Goal: Information Seeking & Learning: Learn about a topic

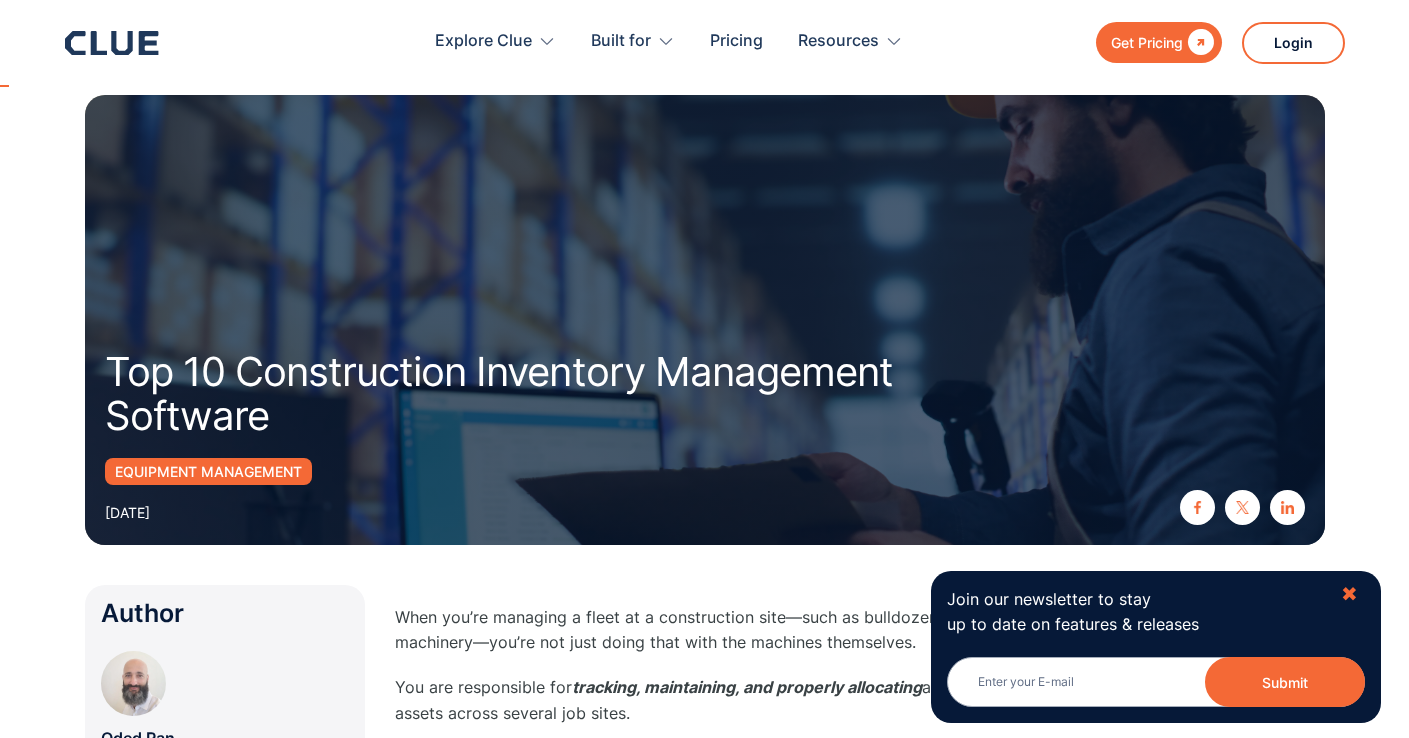
click at [1345, 588] on div "✖" at bounding box center [1349, 594] width 17 height 25
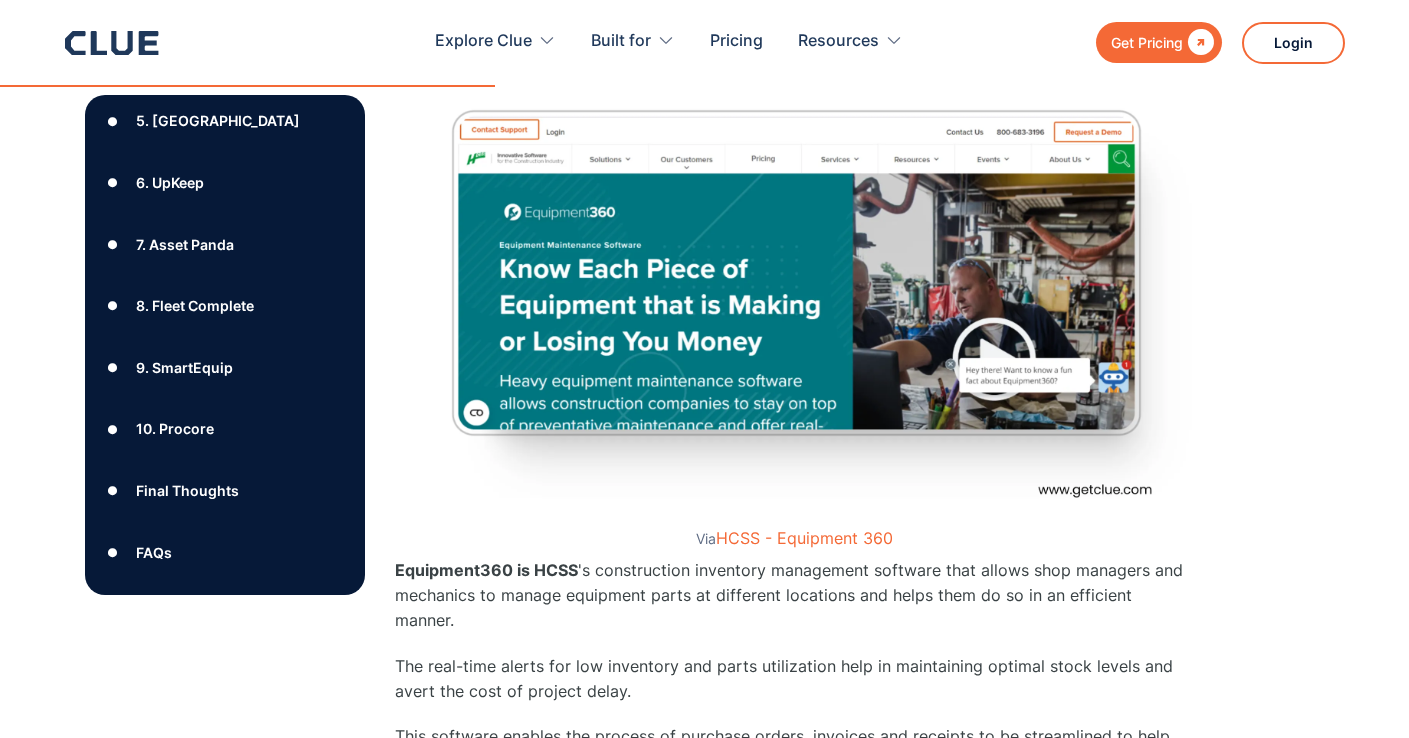
scroll to position [7392, 0]
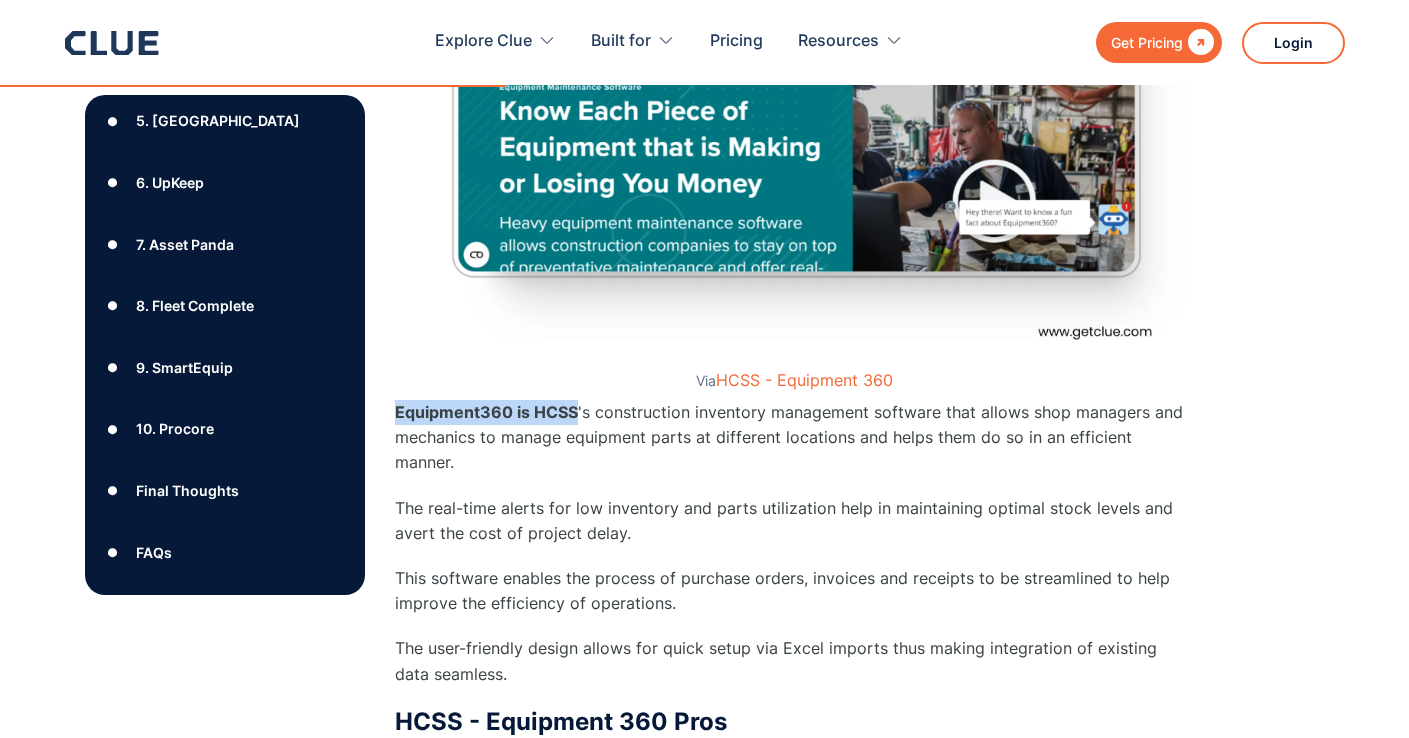
drag, startPoint x: 392, startPoint y: 387, endPoint x: 577, endPoint y: 393, distance: 185.1
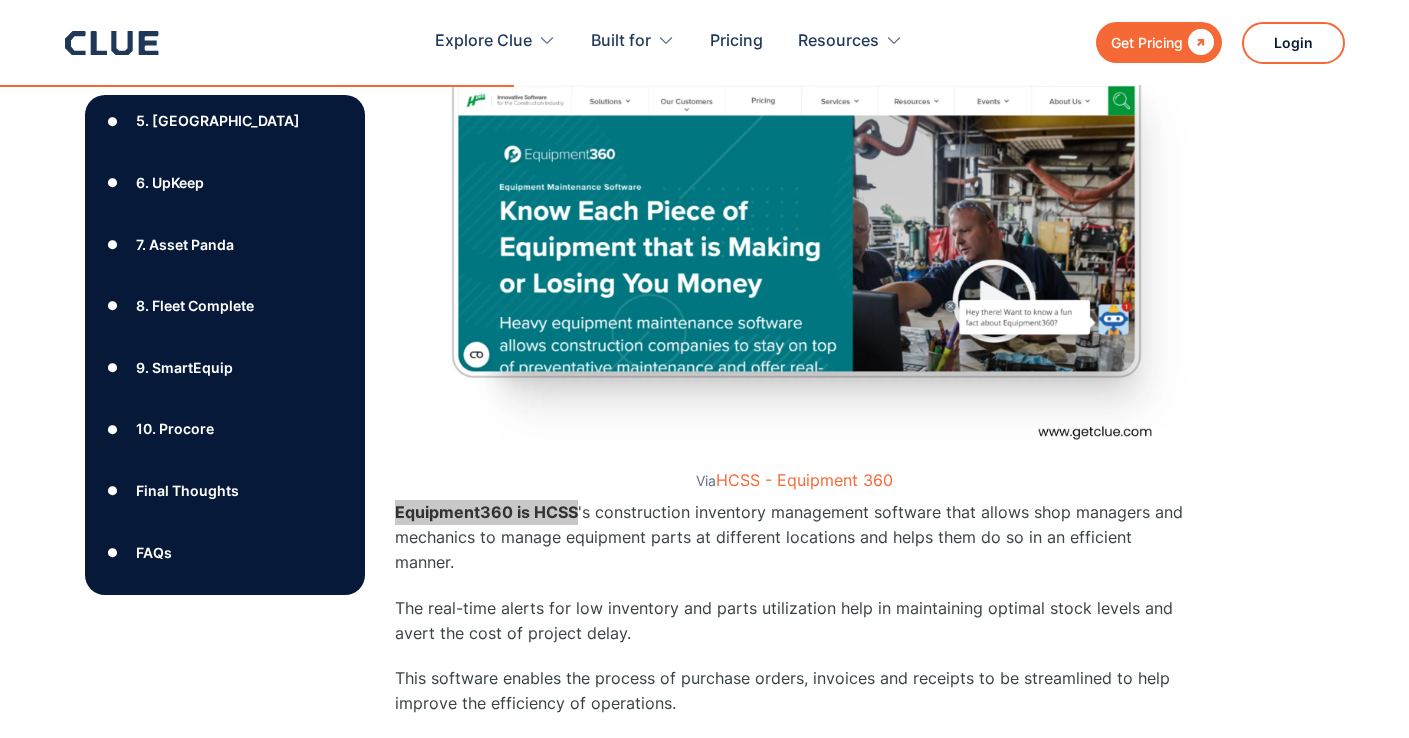
scroll to position [6887, 0]
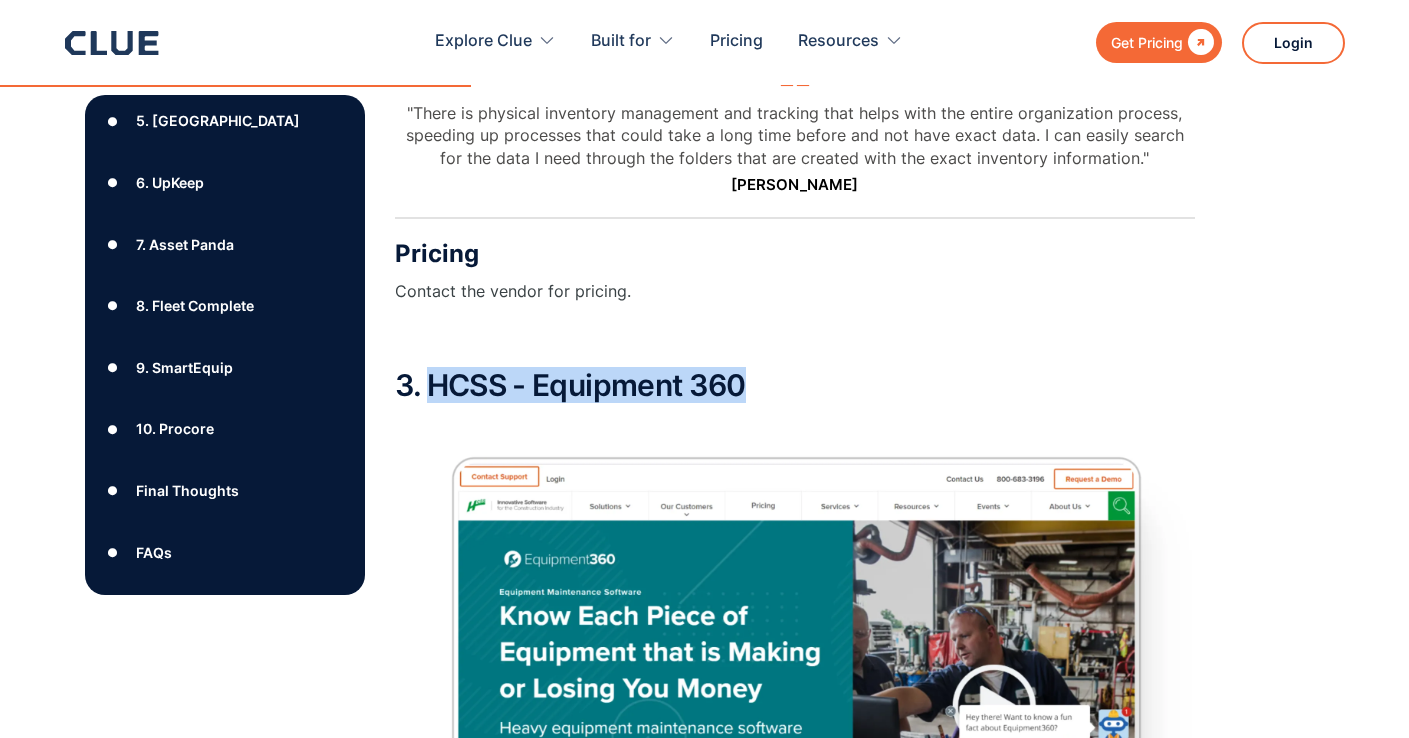
drag, startPoint x: 445, startPoint y: 365, endPoint x: 753, endPoint y: 364, distance: 308.0
click at [753, 369] on h2 "3. HCSS - Equipment 360" at bounding box center [795, 385] width 800 height 33
copy h2 "HCSS - Equipment 360"
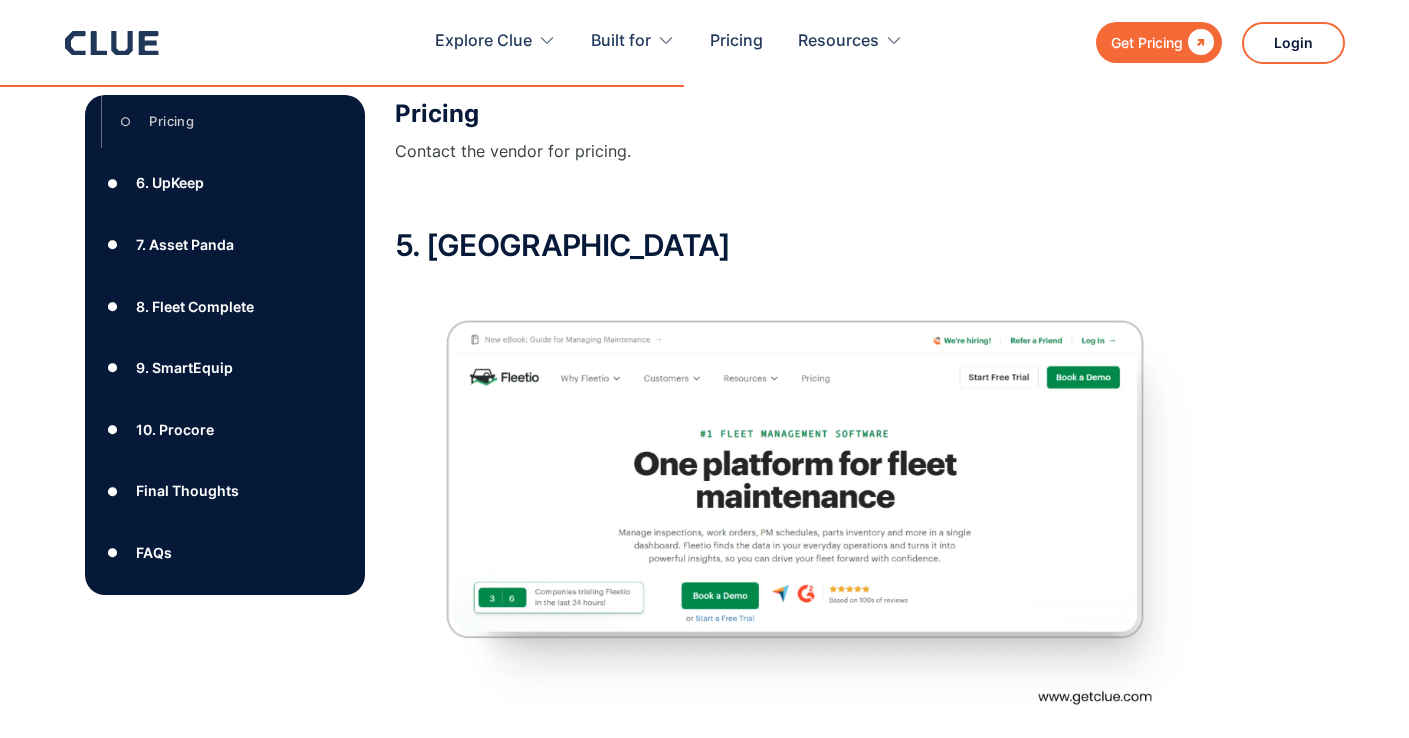
scroll to position [690, 0]
click at [178, 362] on div "9. SmartEquip" at bounding box center [184, 367] width 97 height 25
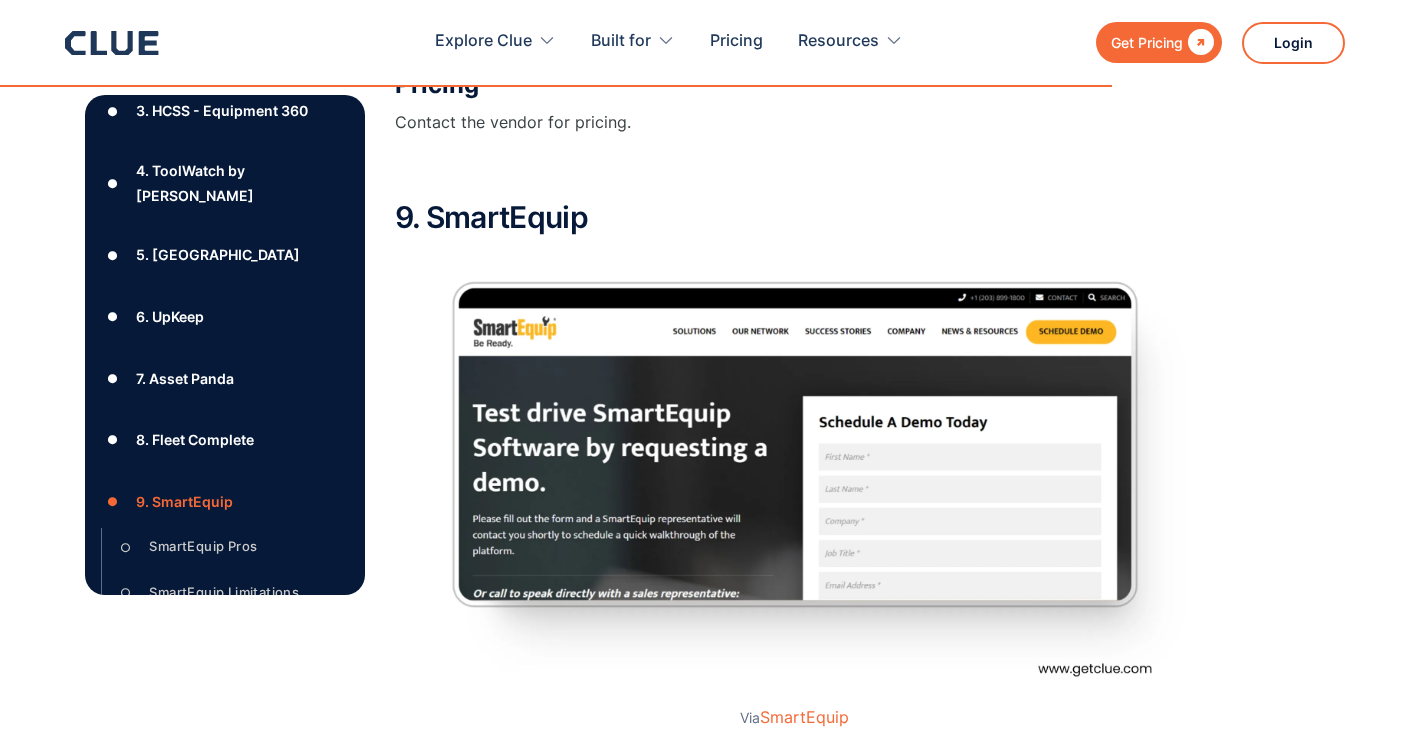
scroll to position [16449, 0]
click at [233, 198] on div "4. ToolWatch by AlignOps" at bounding box center [242, 183] width 212 height 50
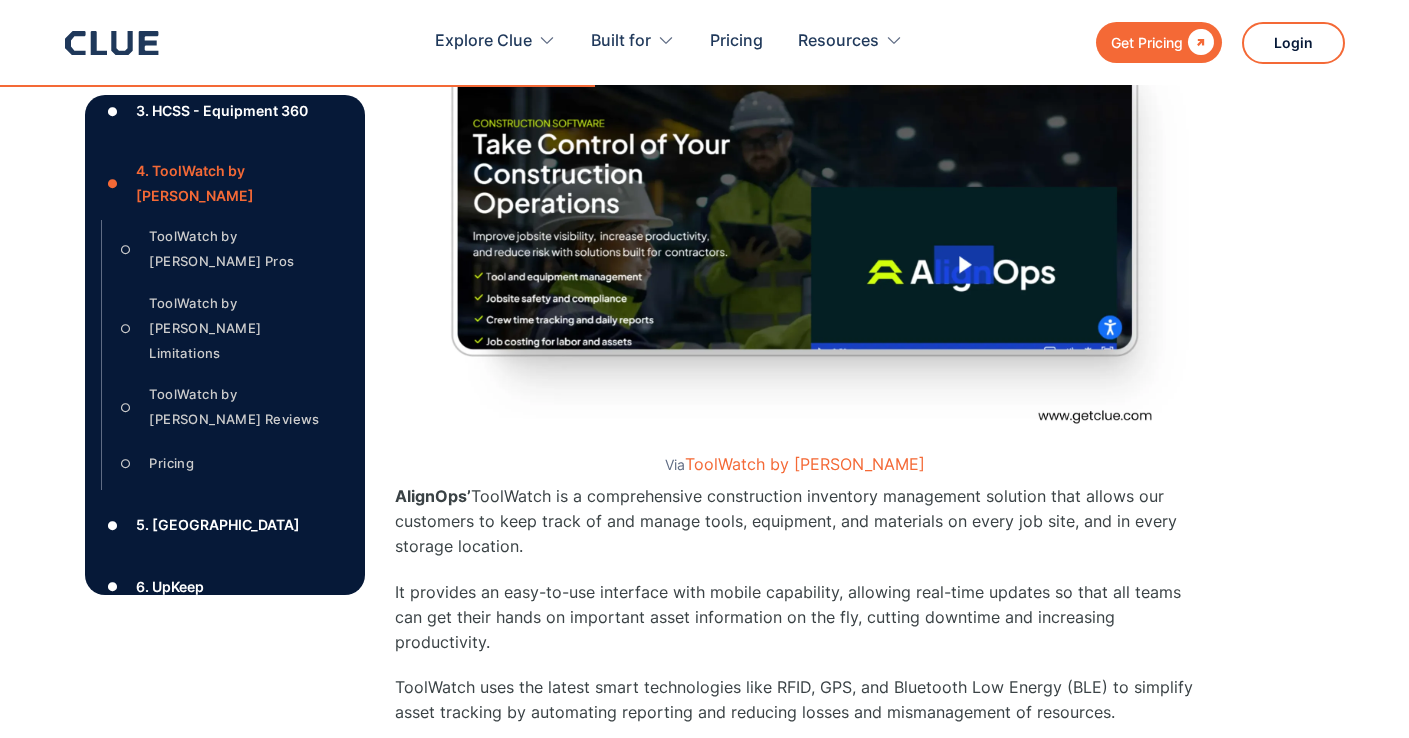
scroll to position [8403, 0]
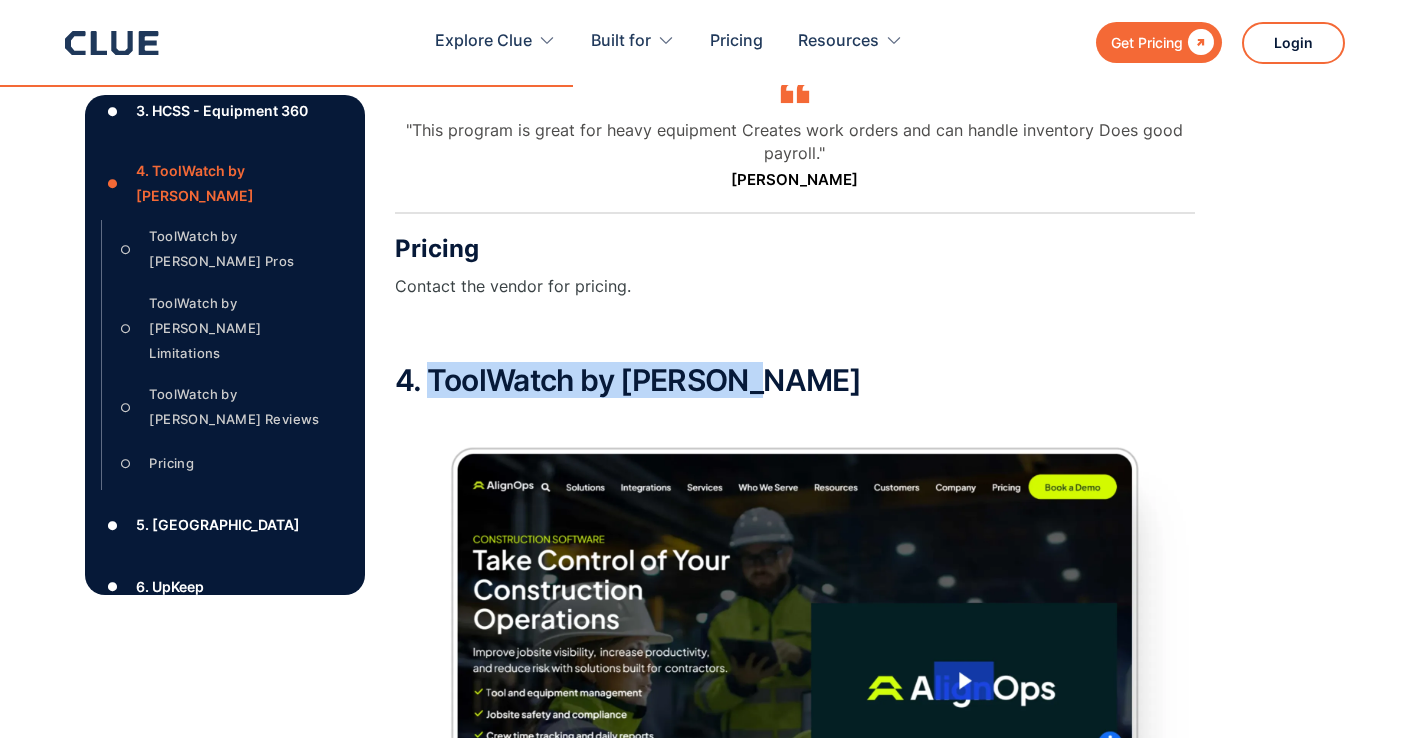
drag, startPoint x: 435, startPoint y: 329, endPoint x: 751, endPoint y: 331, distance: 316.0
click at [751, 364] on h2 "4. ToolWatch by AlignOps" at bounding box center [795, 380] width 800 height 33
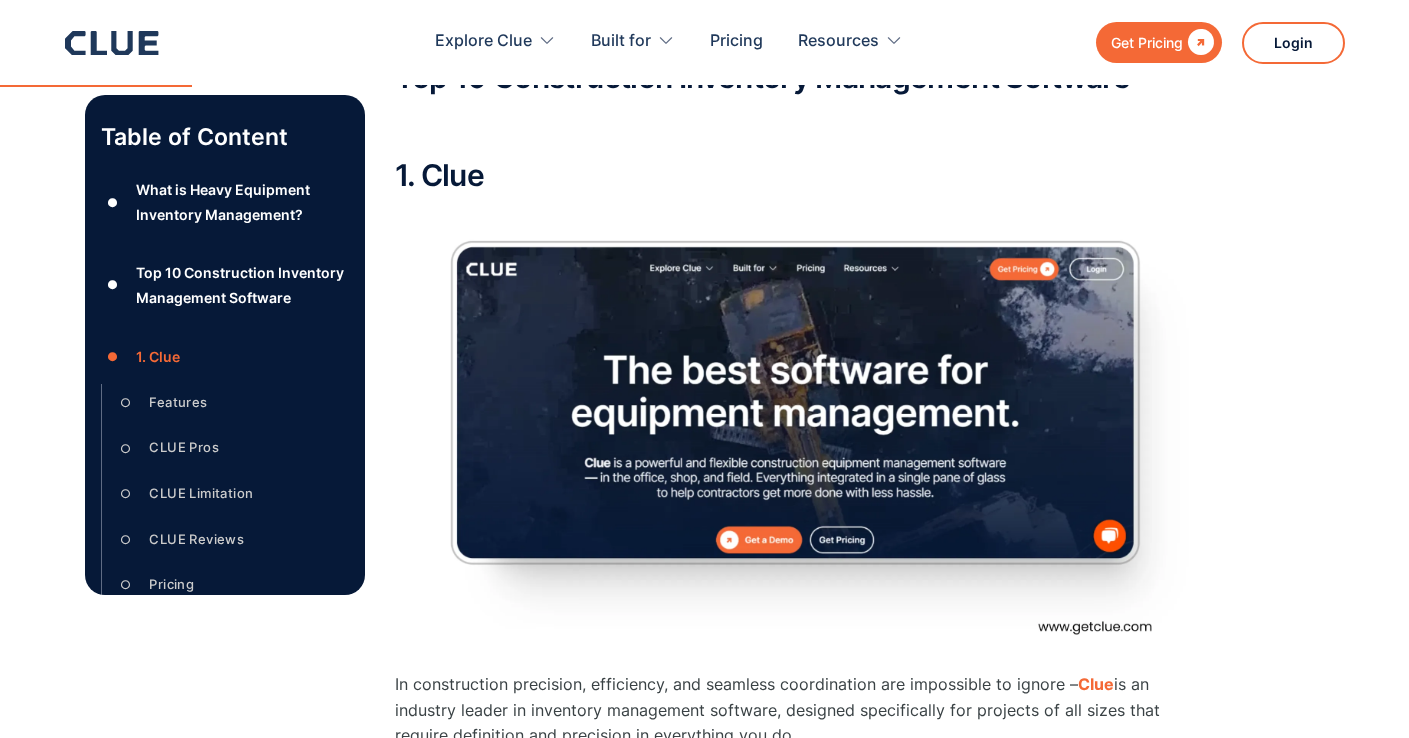
scroll to position [2736, 0]
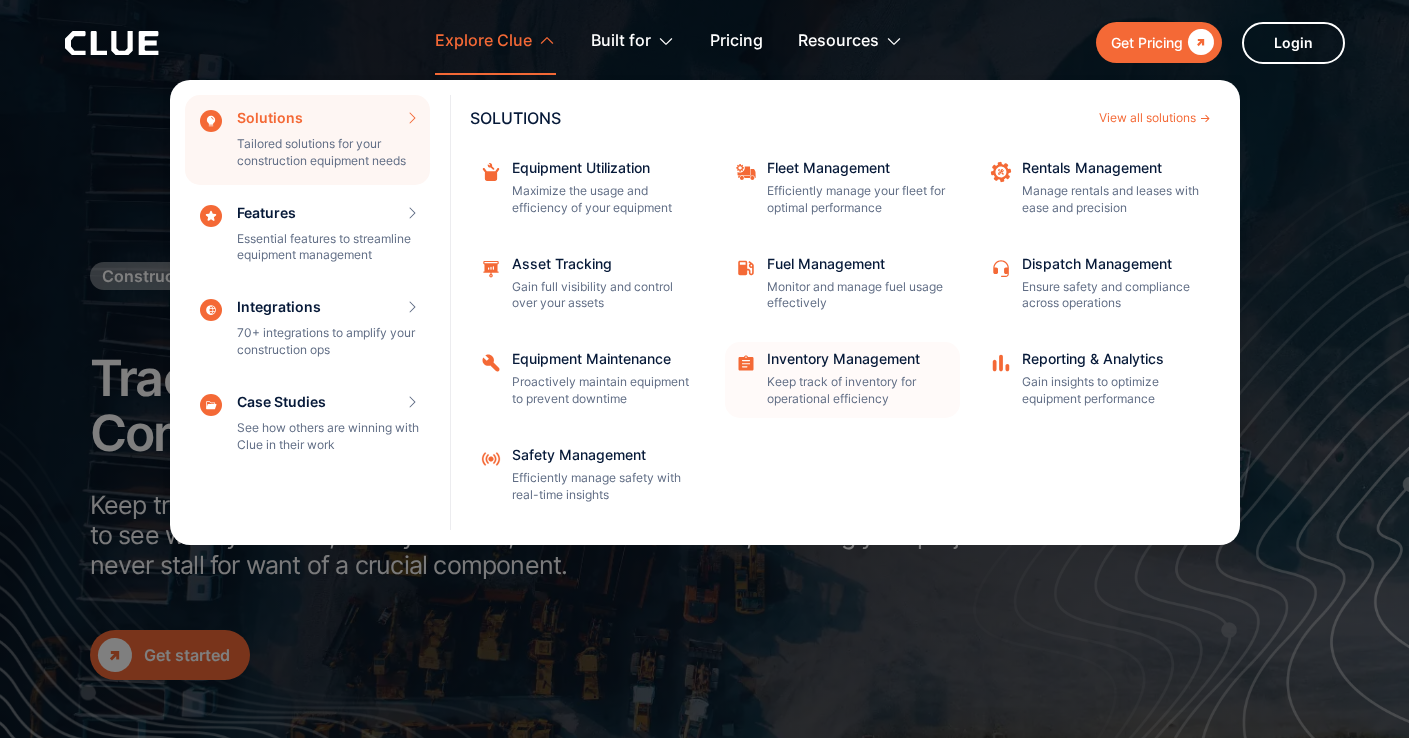
click at [823, 380] on p "Keep track of inventory for operational efficiency" at bounding box center [857, 391] width 180 height 34
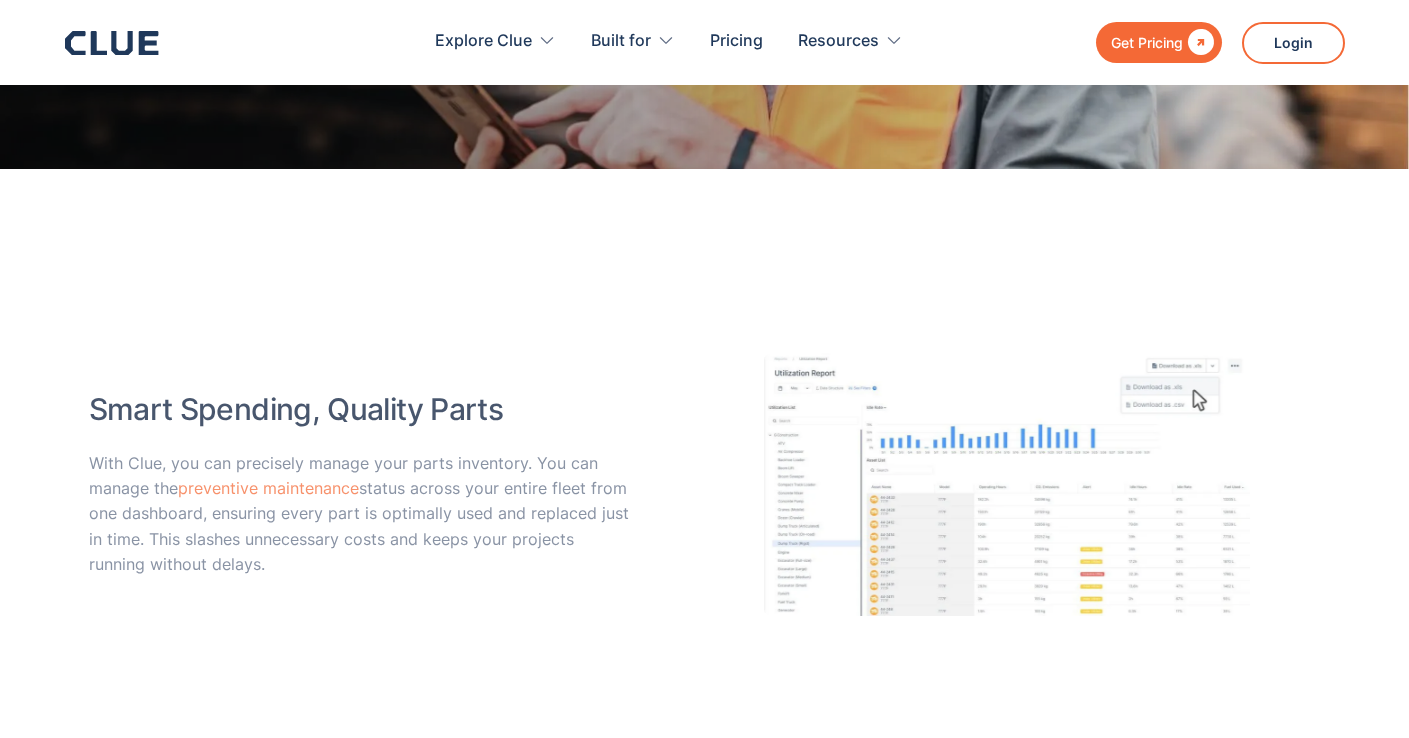
scroll to position [3326, 0]
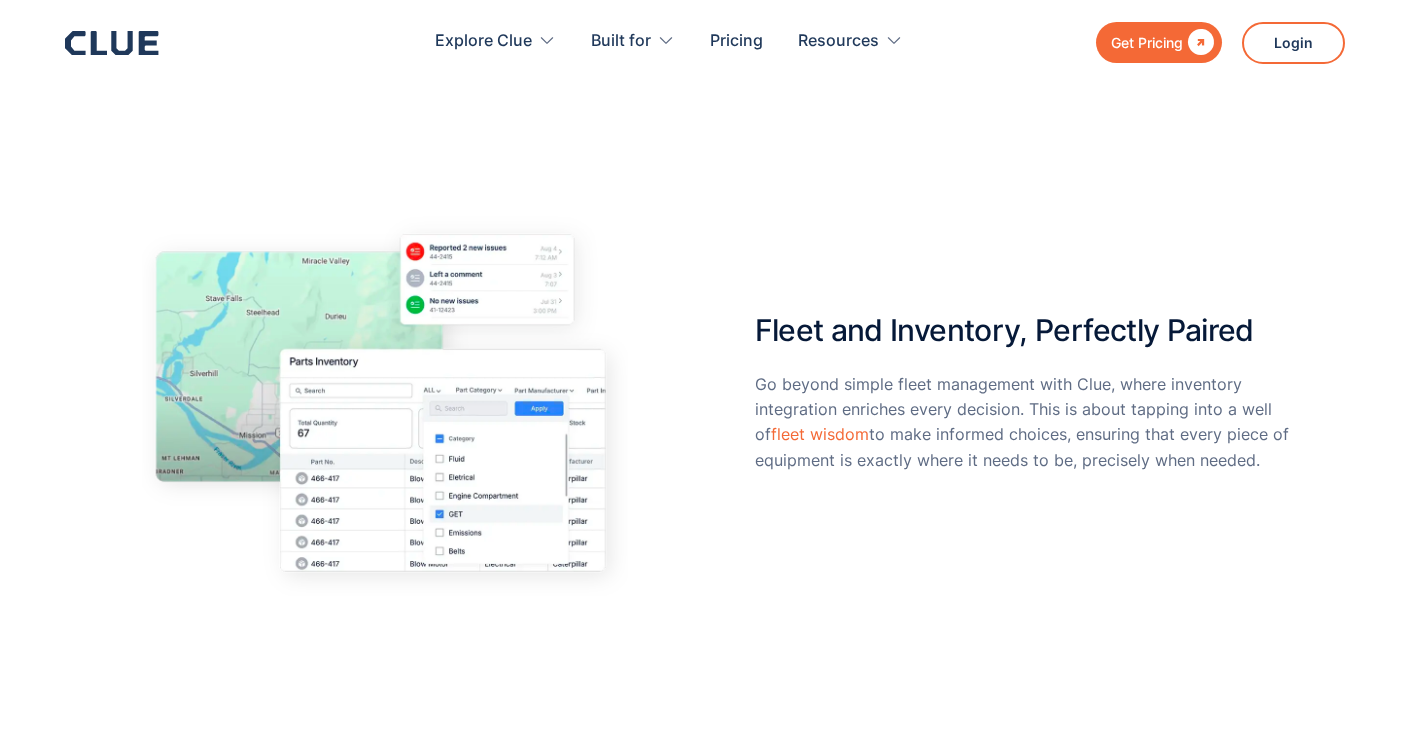
click at [96, 44] on icon at bounding box center [112, 43] width 94 height 24
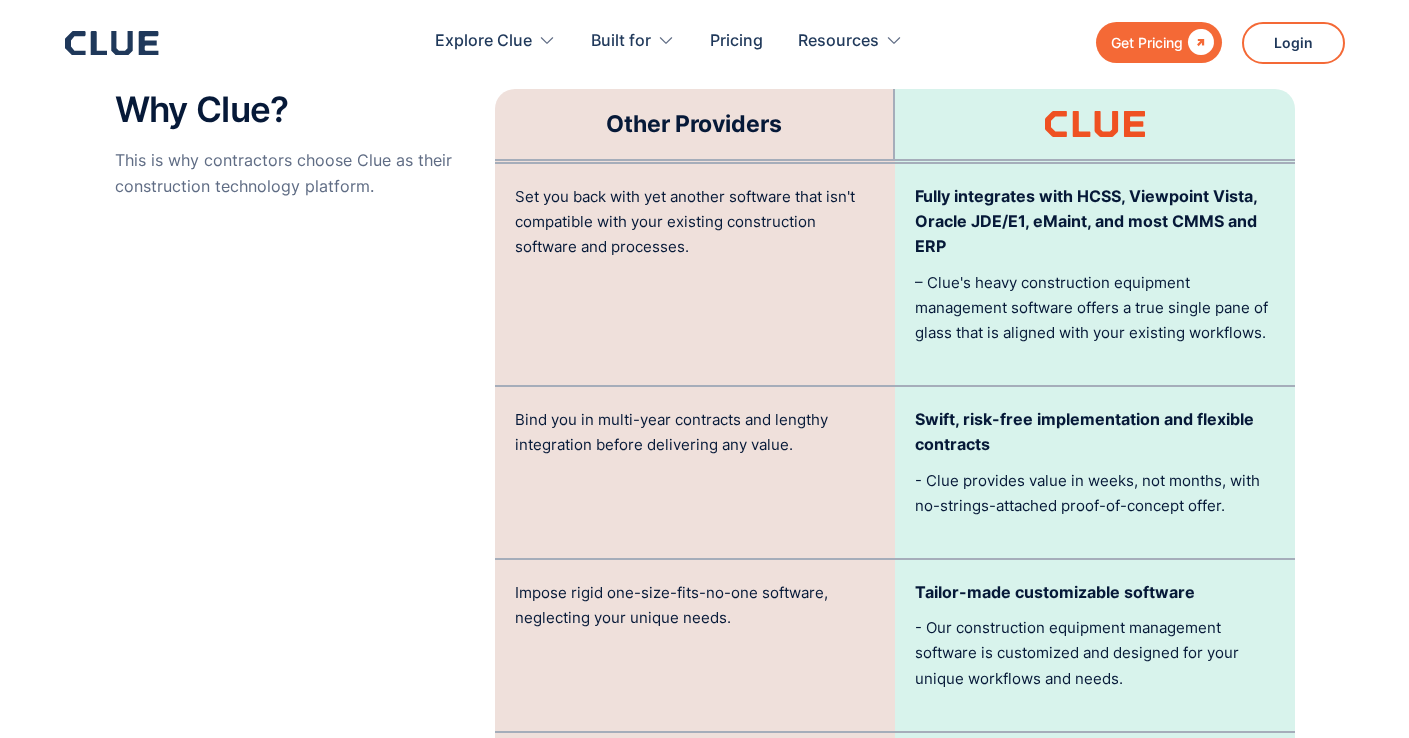
scroll to position [4640, 0]
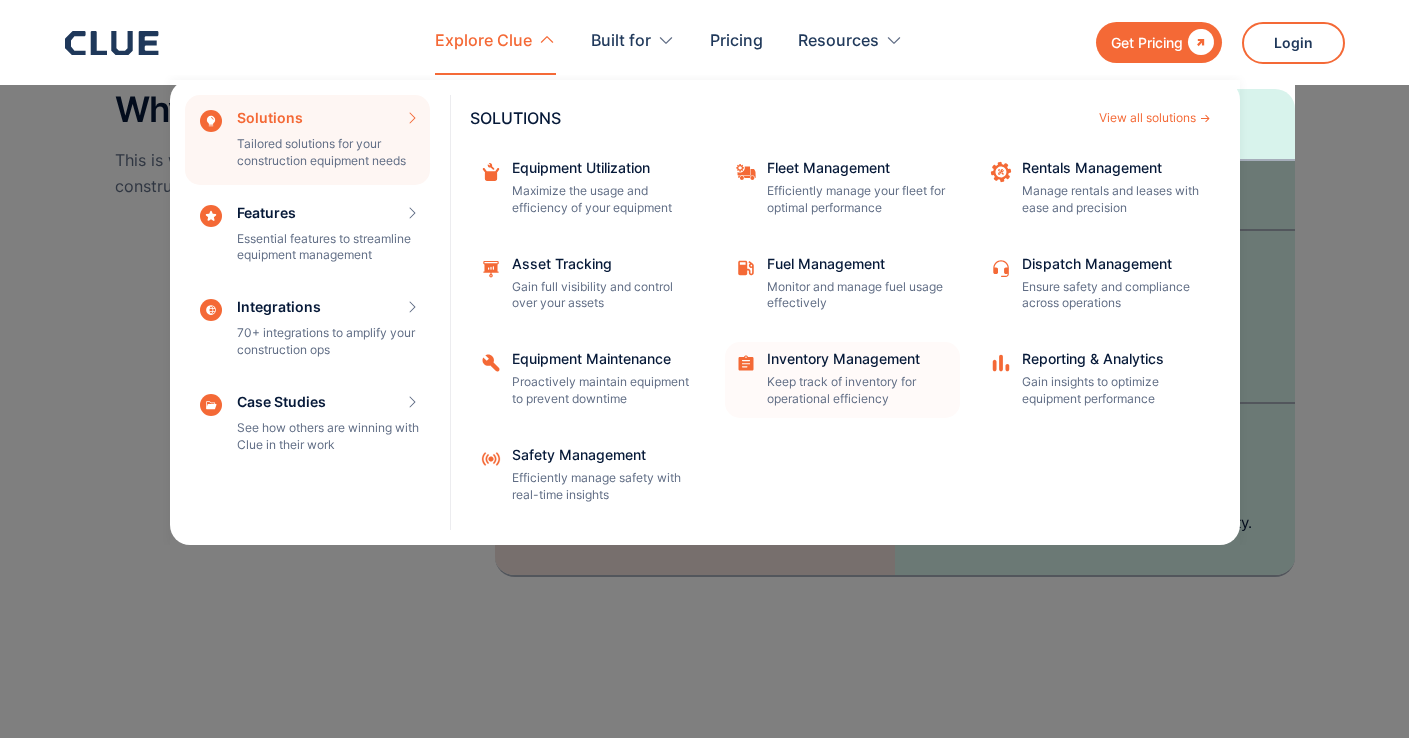
click at [784, 356] on div "Inventory Management" at bounding box center [857, 359] width 180 height 14
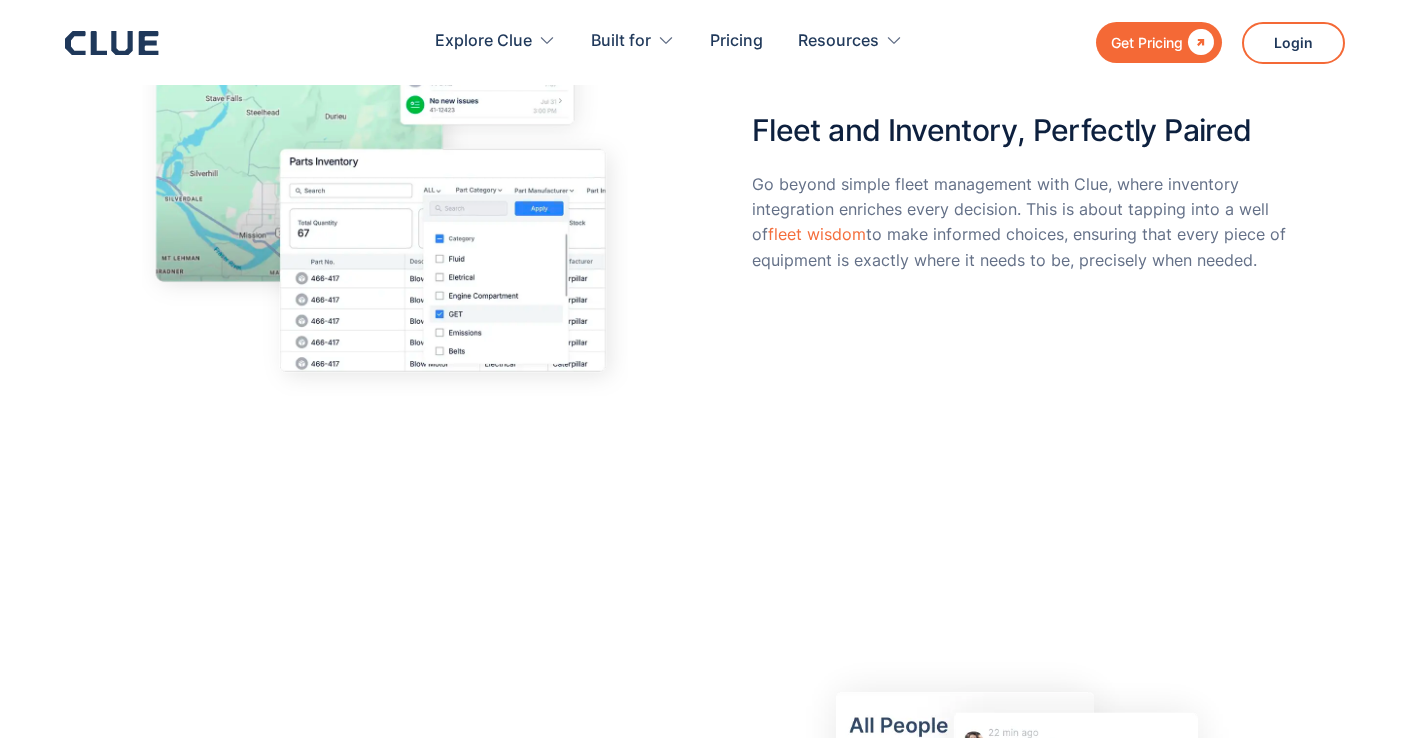
scroll to position [3526, 0]
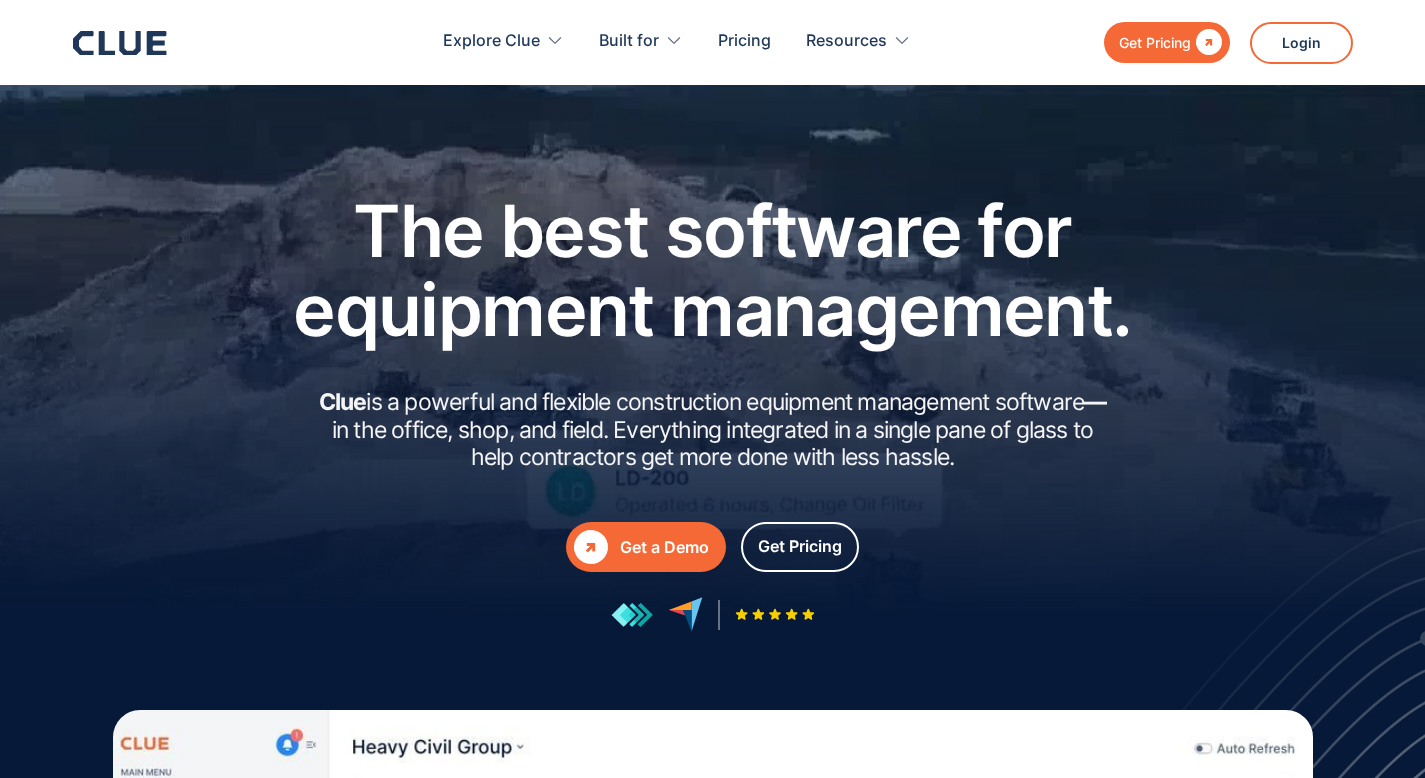
scroll to position [665, 0]
